Goal: Check status

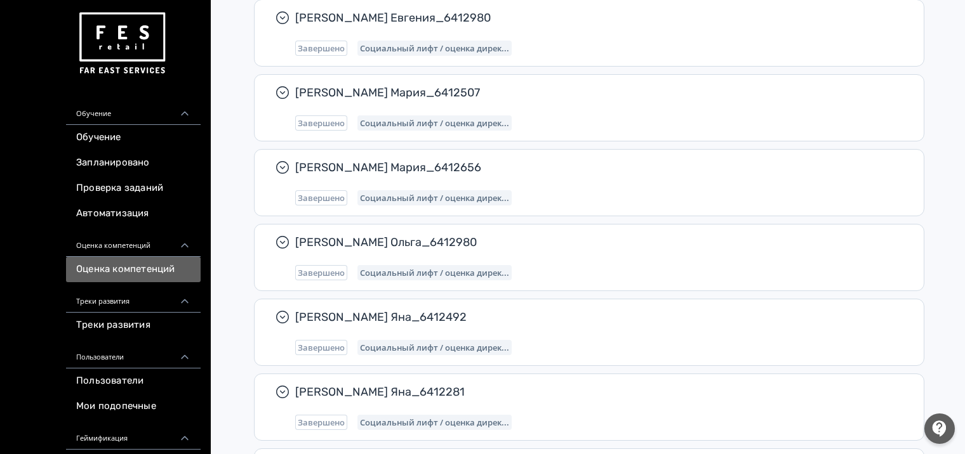
scroll to position [689, 0]
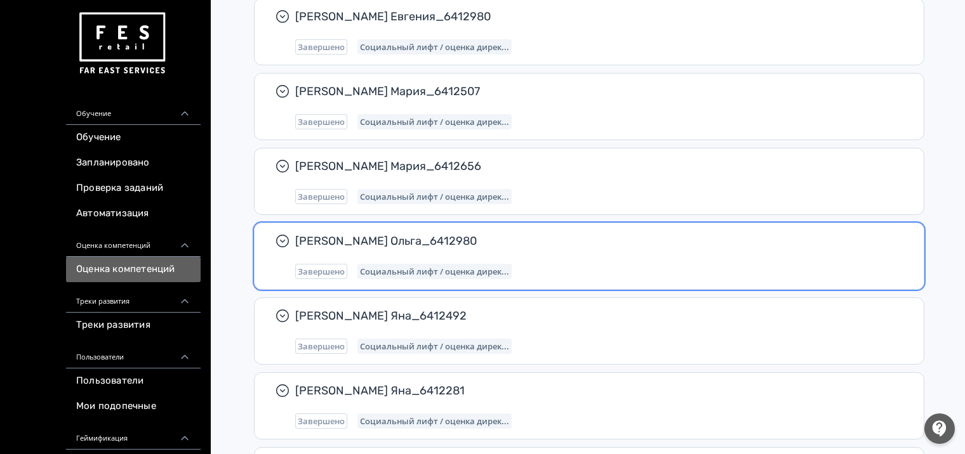
click at [581, 268] on div "Завершено Социальный лифт / оценка дирек..." at bounding box center [599, 271] width 608 height 15
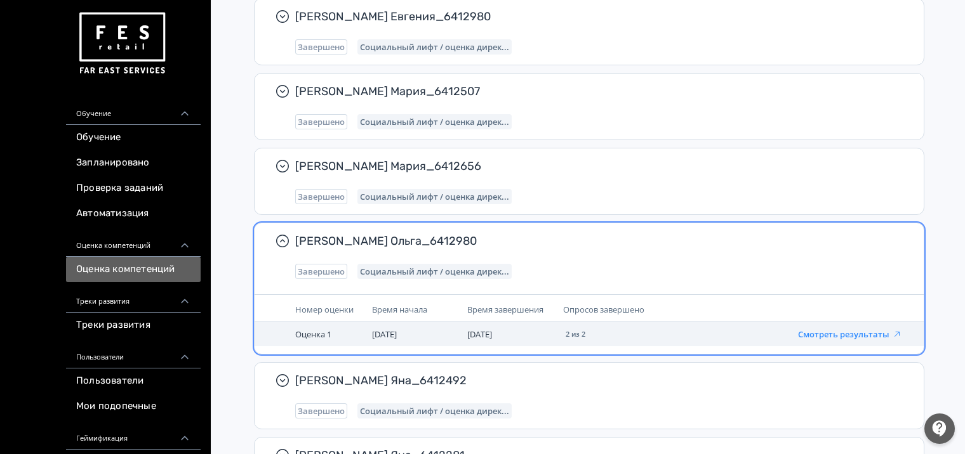
click at [825, 331] on button "Смотреть результаты" at bounding box center [850, 334] width 104 height 10
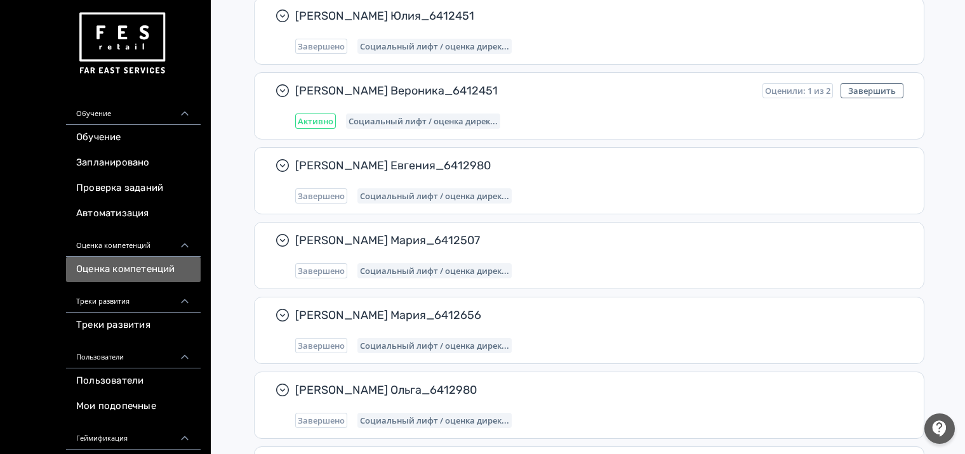
scroll to position [790, 0]
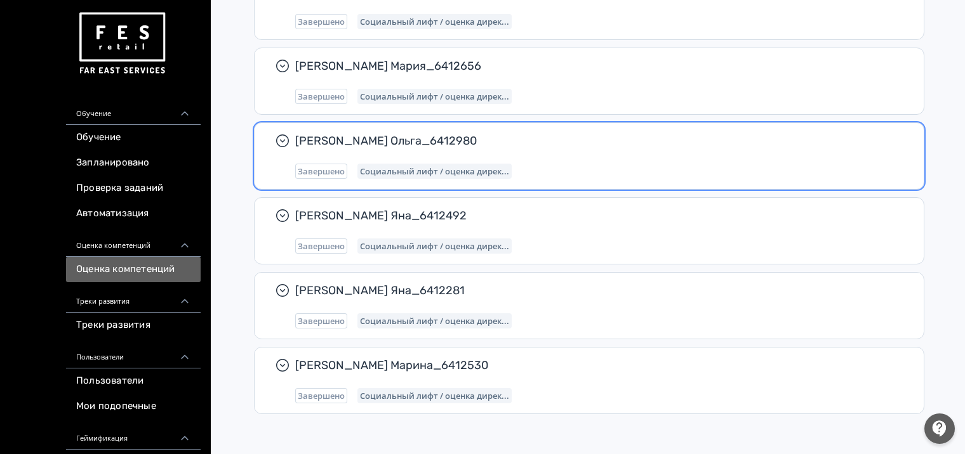
click at [414, 166] on span "Социальный лифт / оценка дирек..." at bounding box center [434, 171] width 149 height 10
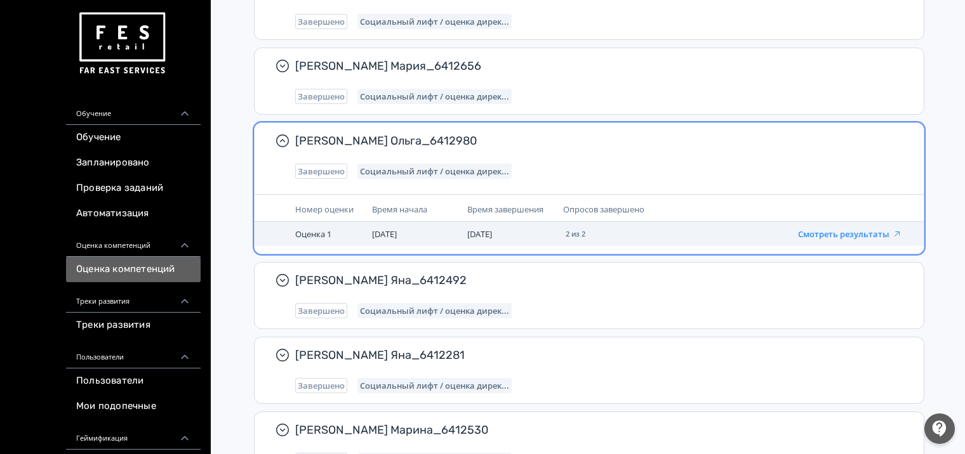
click at [876, 233] on button "Смотреть результаты" at bounding box center [850, 234] width 104 height 10
